Goal: Task Accomplishment & Management: Complete application form

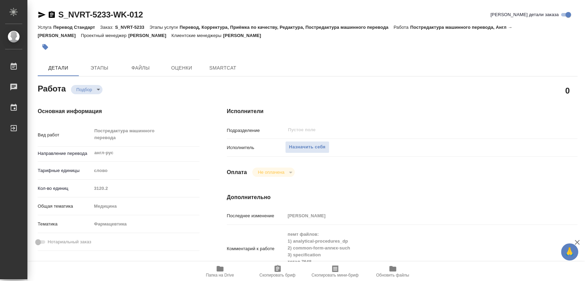
type textarea "x"
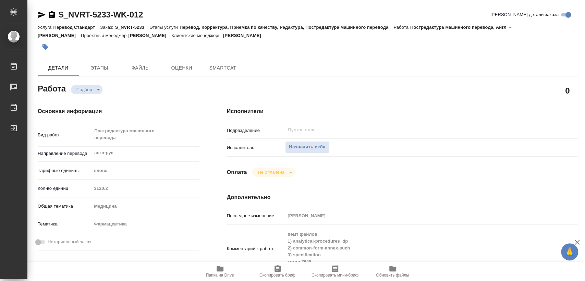
type textarea "x"
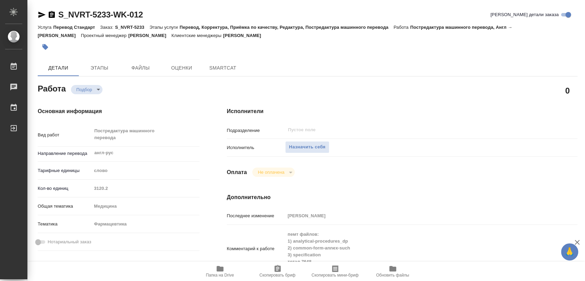
type textarea "x"
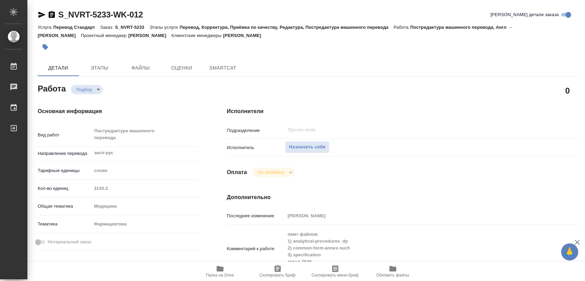
type textarea "x"
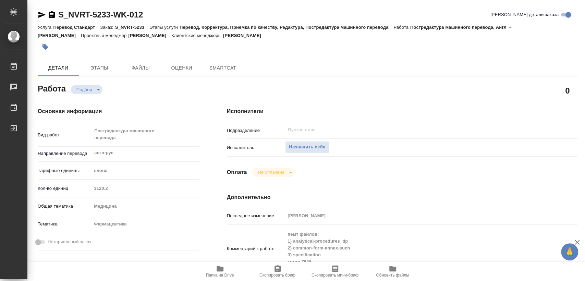
type textarea "x"
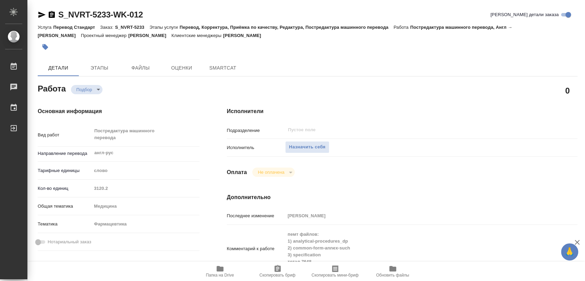
type textarea "x"
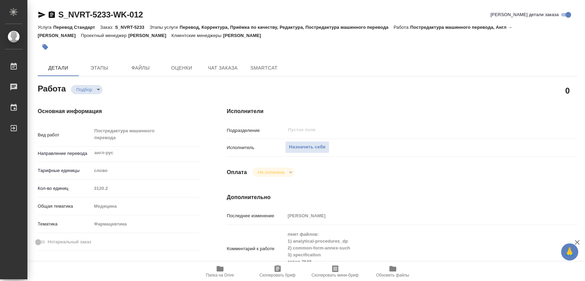
type textarea "x"
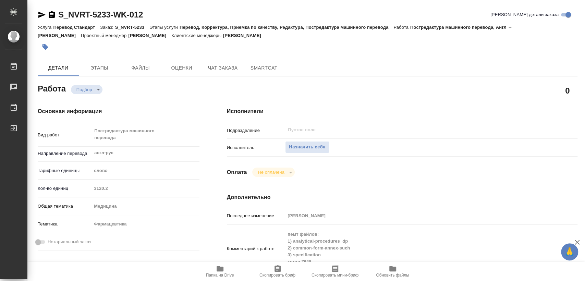
scroll to position [190, 0]
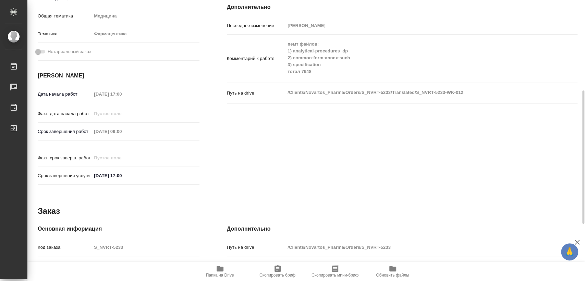
type textarea "x"
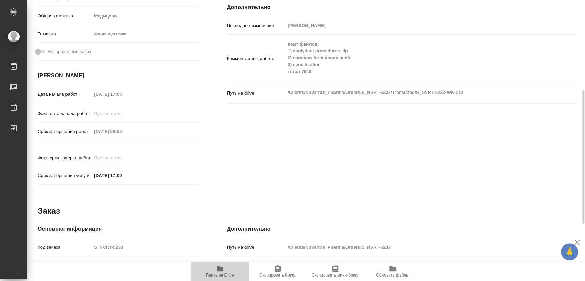
click at [210, 272] on span "Папка на Drive" at bounding box center [219, 271] width 49 height 13
type textarea "x"
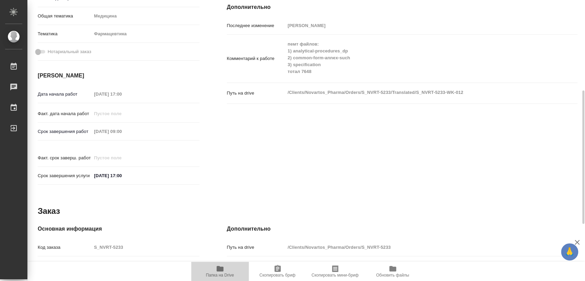
type textarea "x"
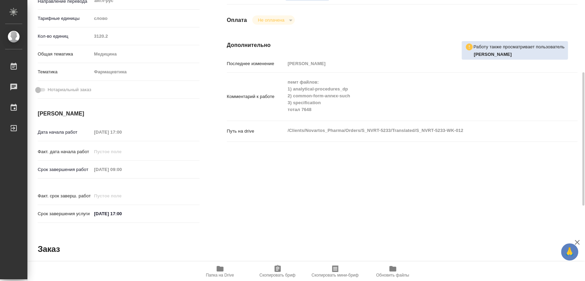
scroll to position [0, 0]
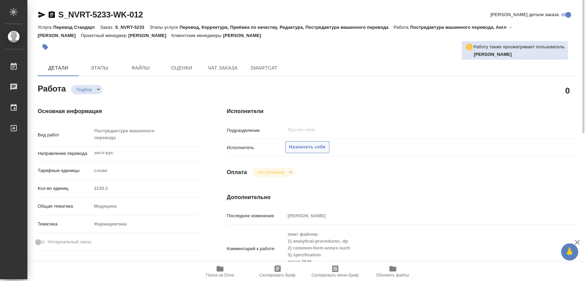
click at [312, 152] on button "Назначить себя" at bounding box center [307, 147] width 44 height 12
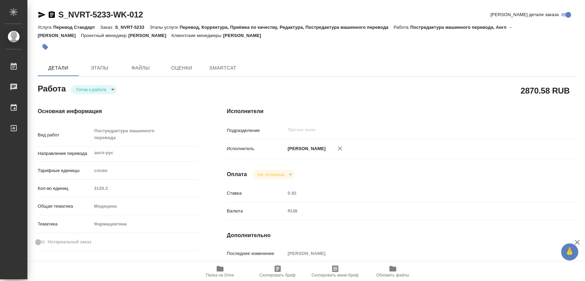
type textarea "x"
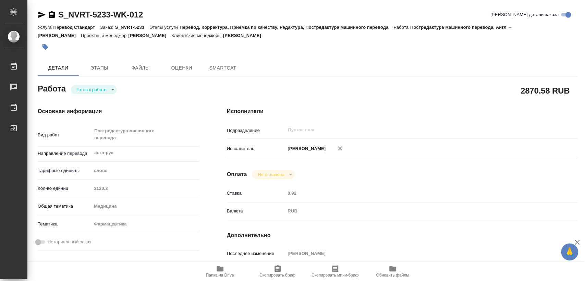
type textarea "x"
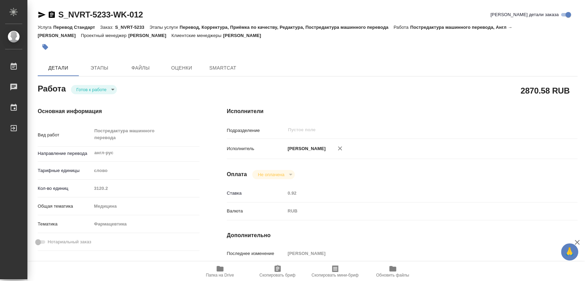
type textarea "x"
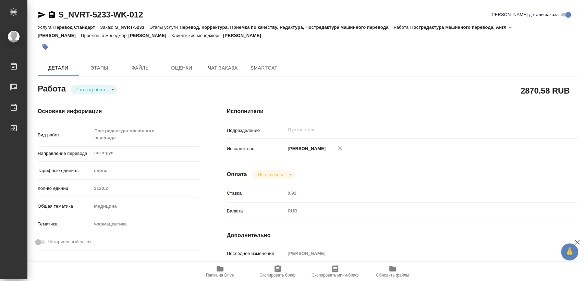
type textarea "x"
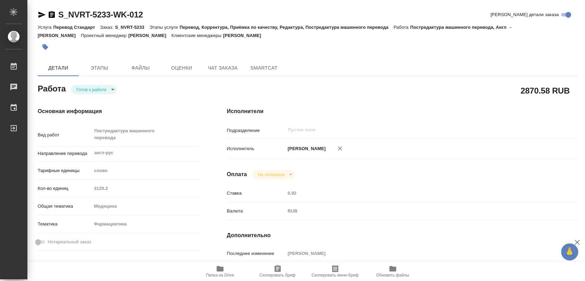
type textarea "x"
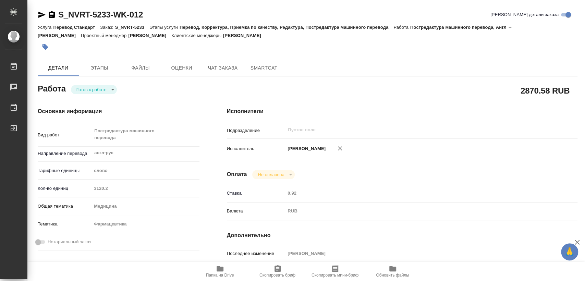
type textarea "x"
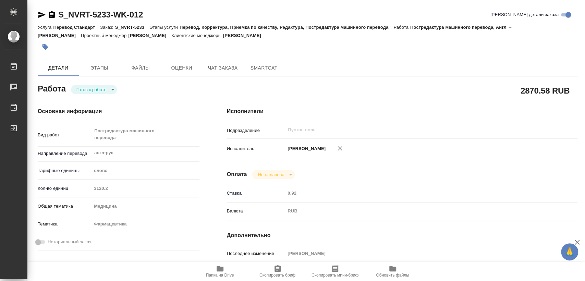
type textarea "x"
